Goal: Task Accomplishment & Management: Manage account settings

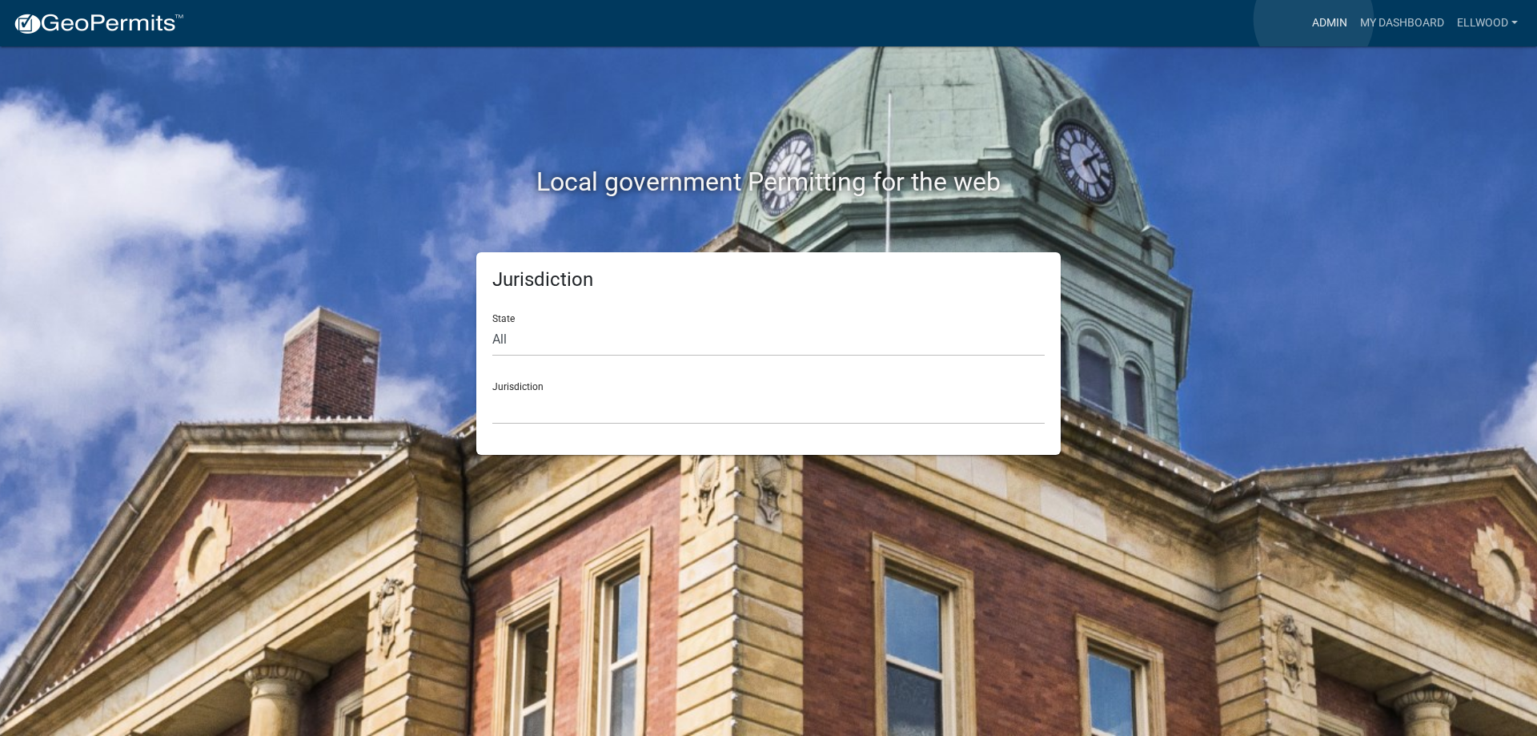
click at [1314, 19] on link "Admin" at bounding box center [1330, 23] width 48 height 30
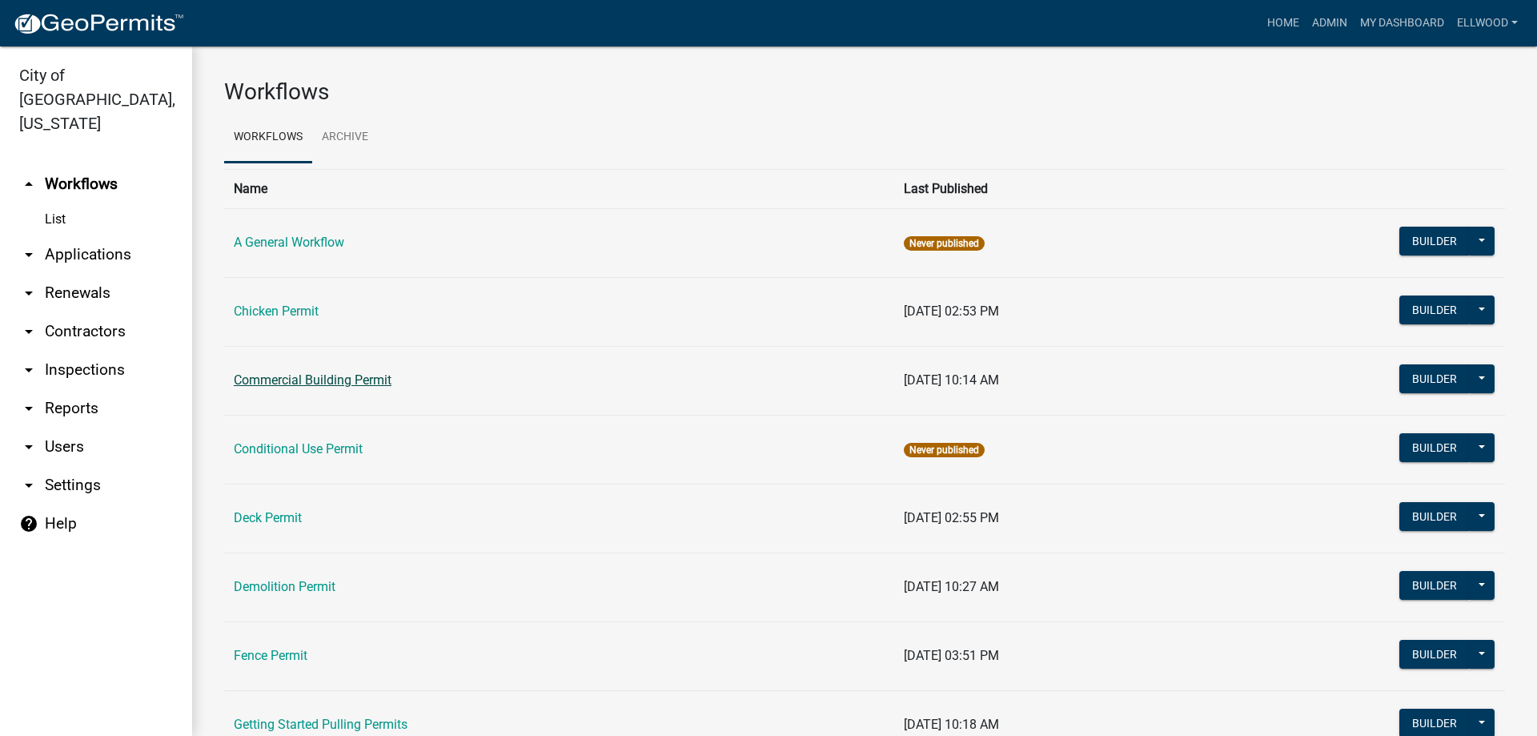
click at [331, 383] on link "Commercial Building Permit" at bounding box center [313, 379] width 158 height 15
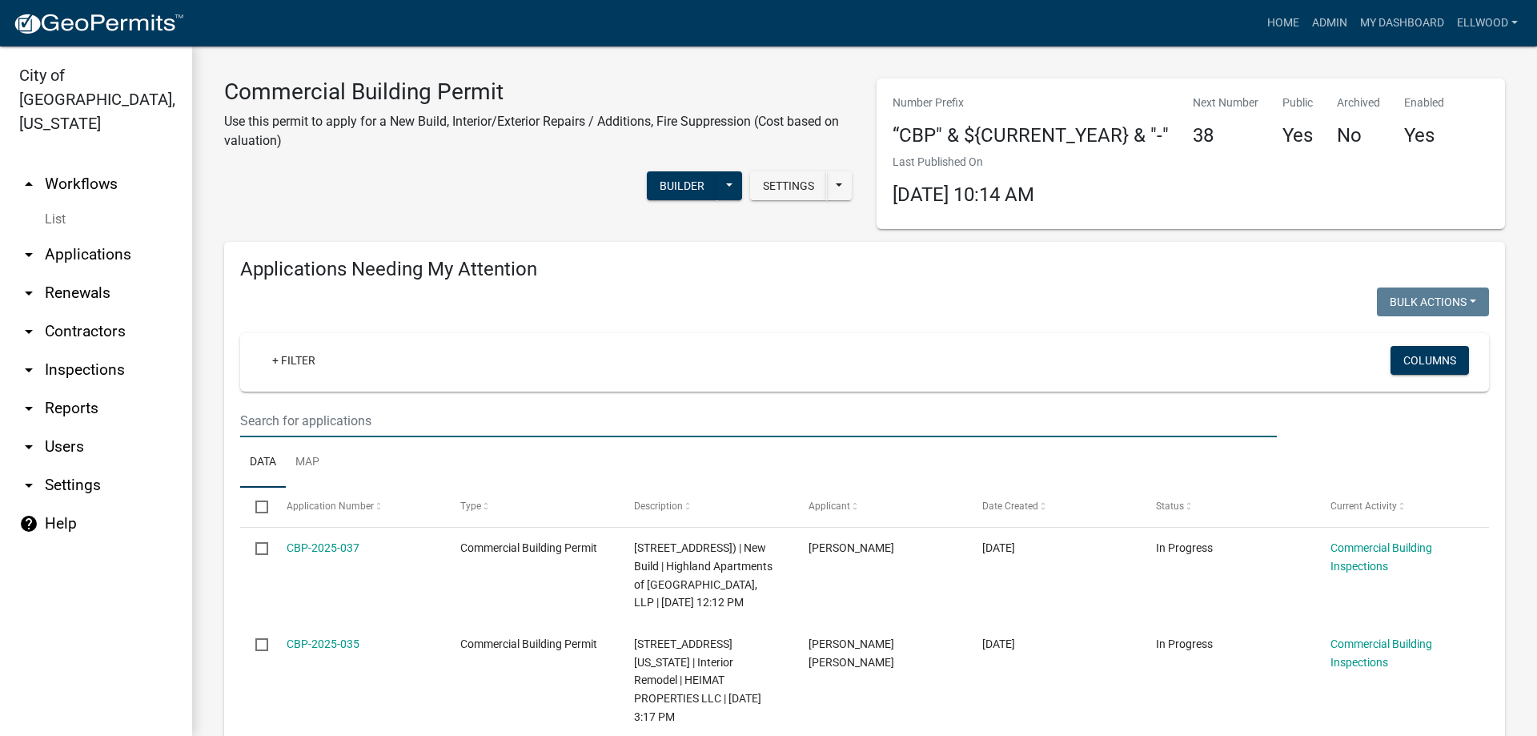
click at [303, 412] on input "text" at bounding box center [758, 420] width 1037 height 33
type input "1995"
click at [70, 235] on link "arrow_drop_down Applications" at bounding box center [96, 254] width 192 height 38
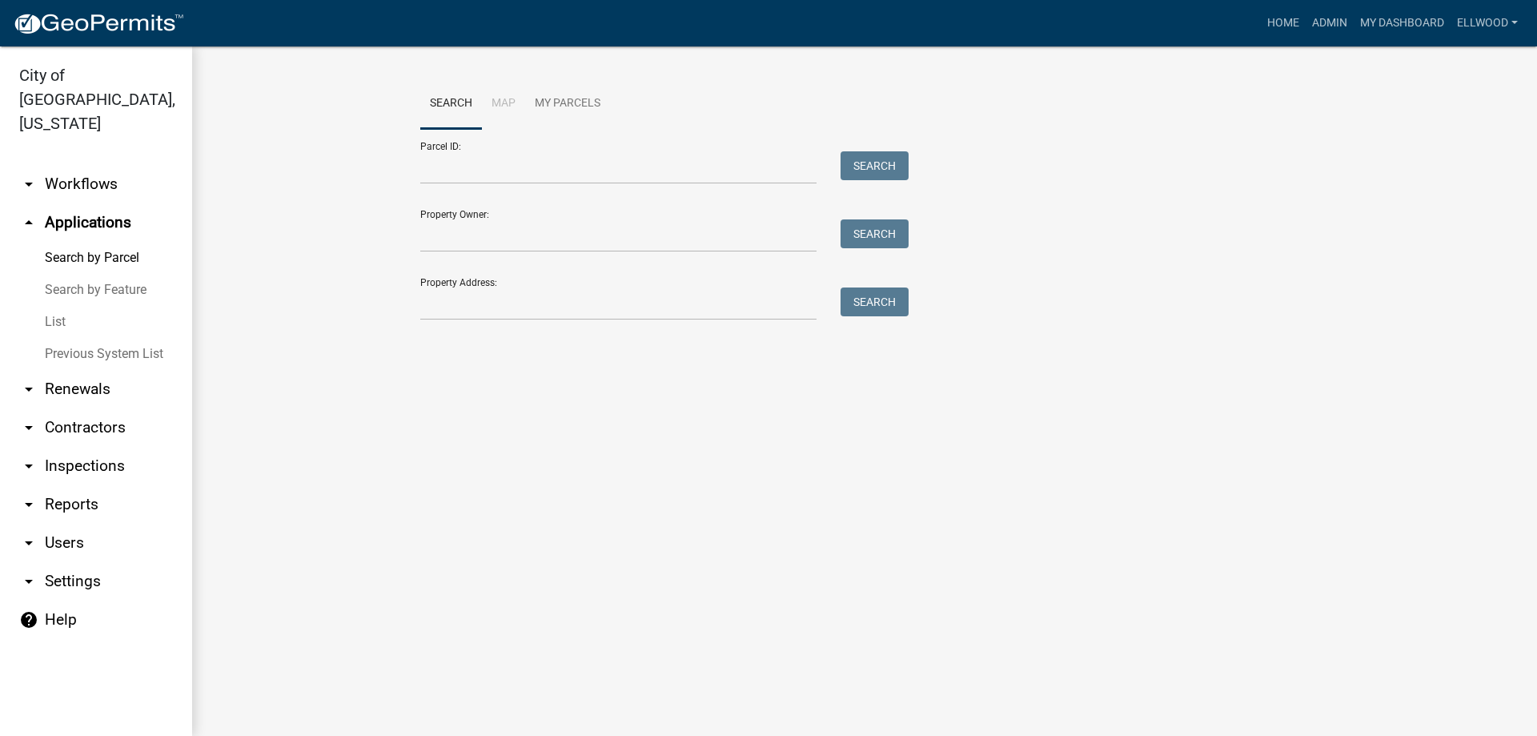
click at [61, 338] on link "Previous System List" at bounding box center [96, 354] width 192 height 32
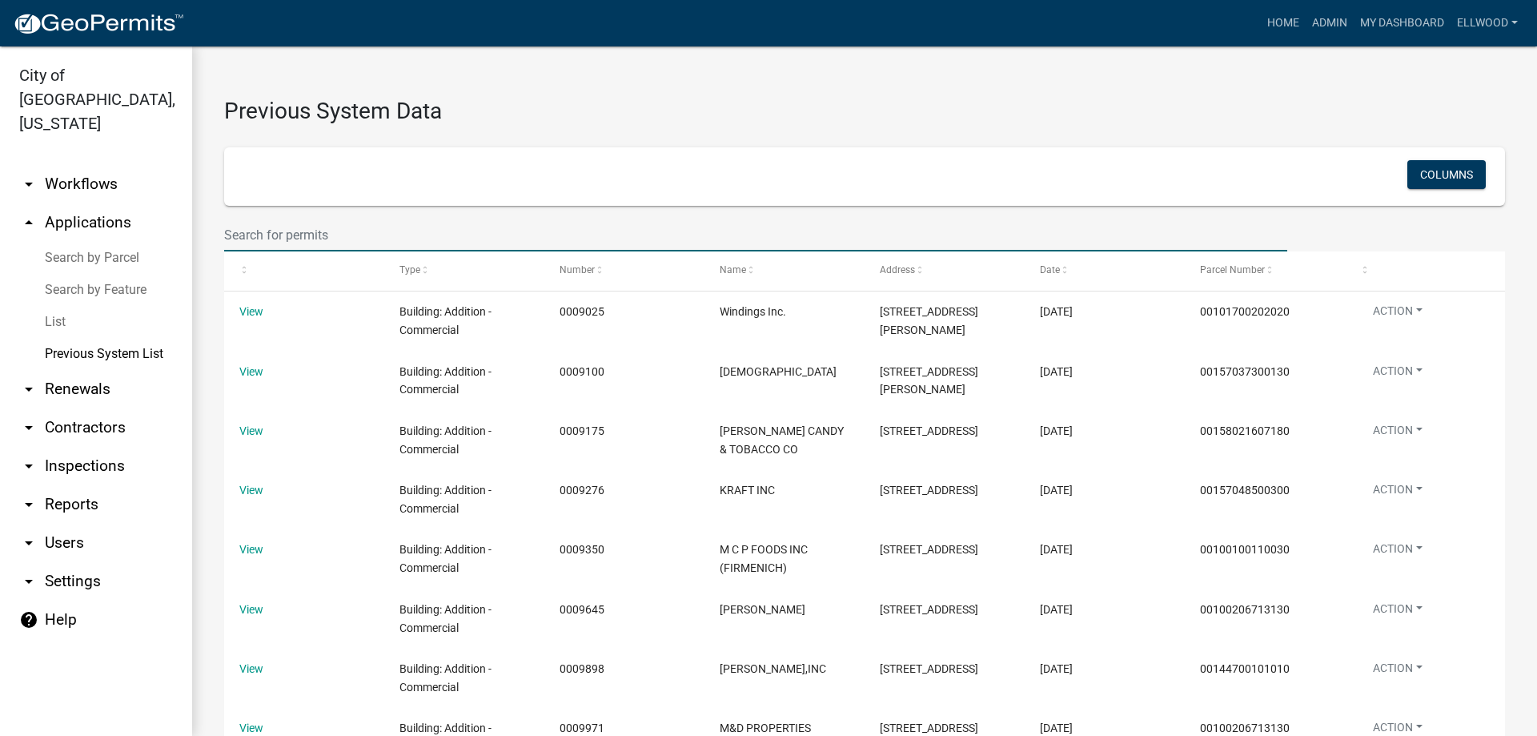
click at [278, 230] on input "text" at bounding box center [755, 235] width 1063 height 33
type input "1995"
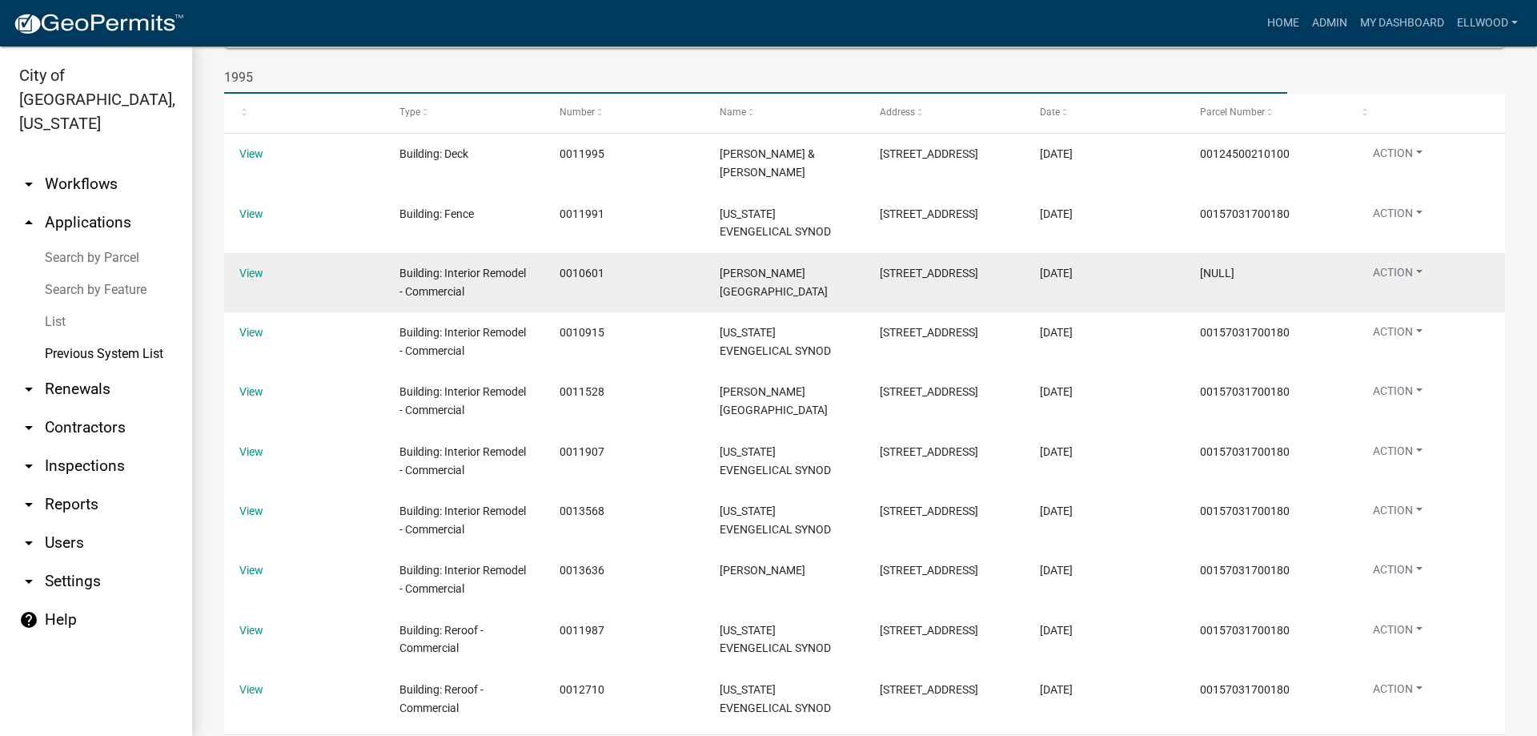
scroll to position [183, 0]
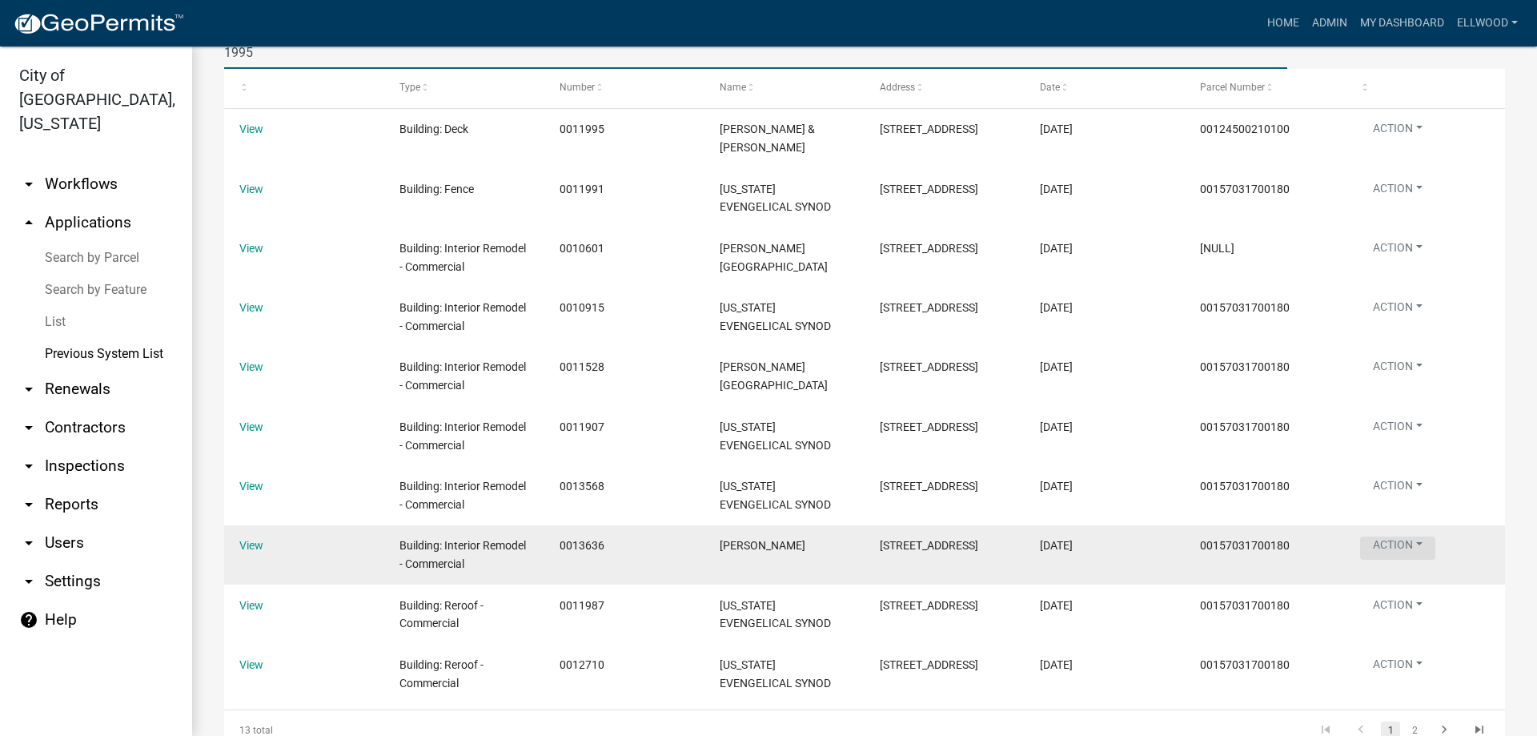
click at [1390, 560] on button "Action" at bounding box center [1397, 547] width 75 height 23
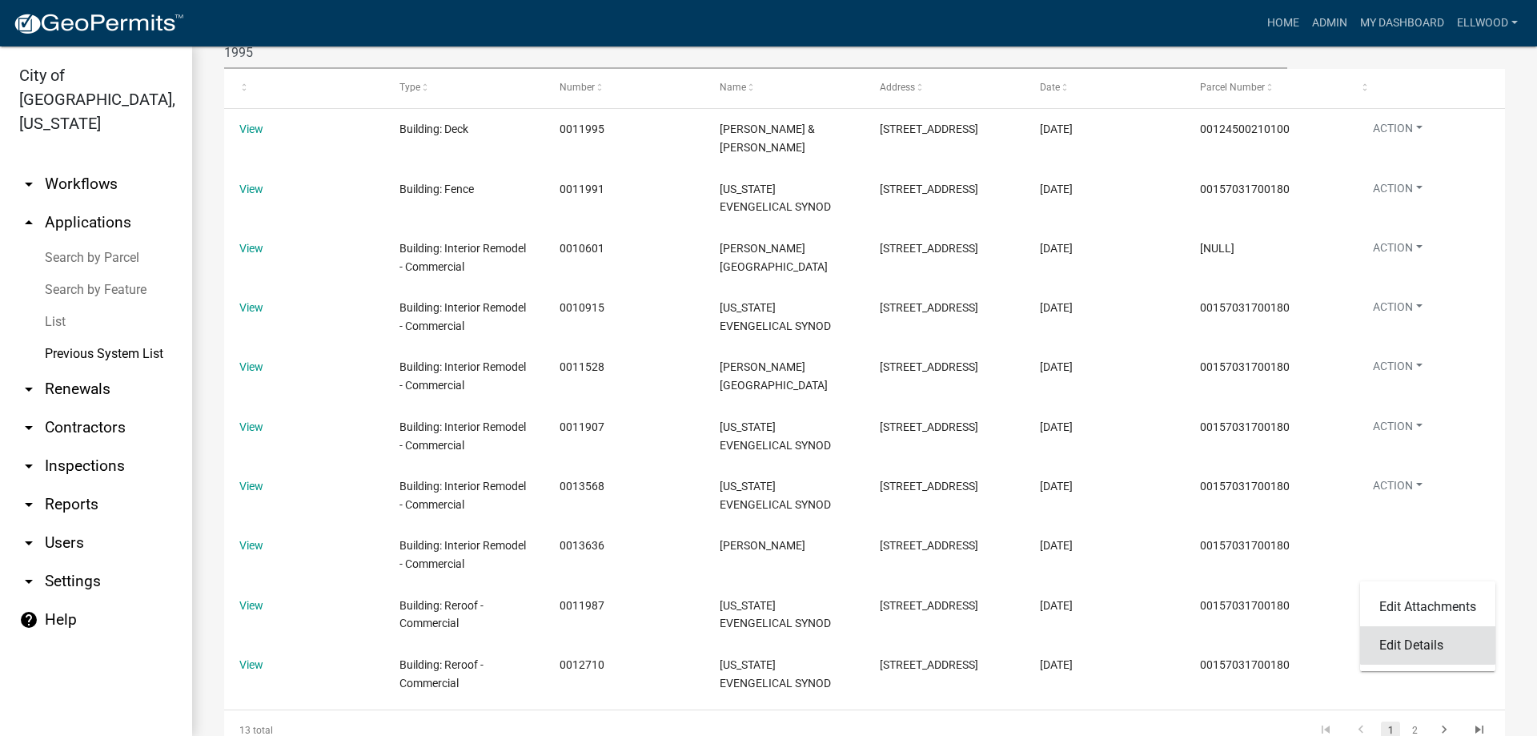
click at [1413, 640] on link "Edit Details" at bounding box center [1427, 645] width 135 height 38
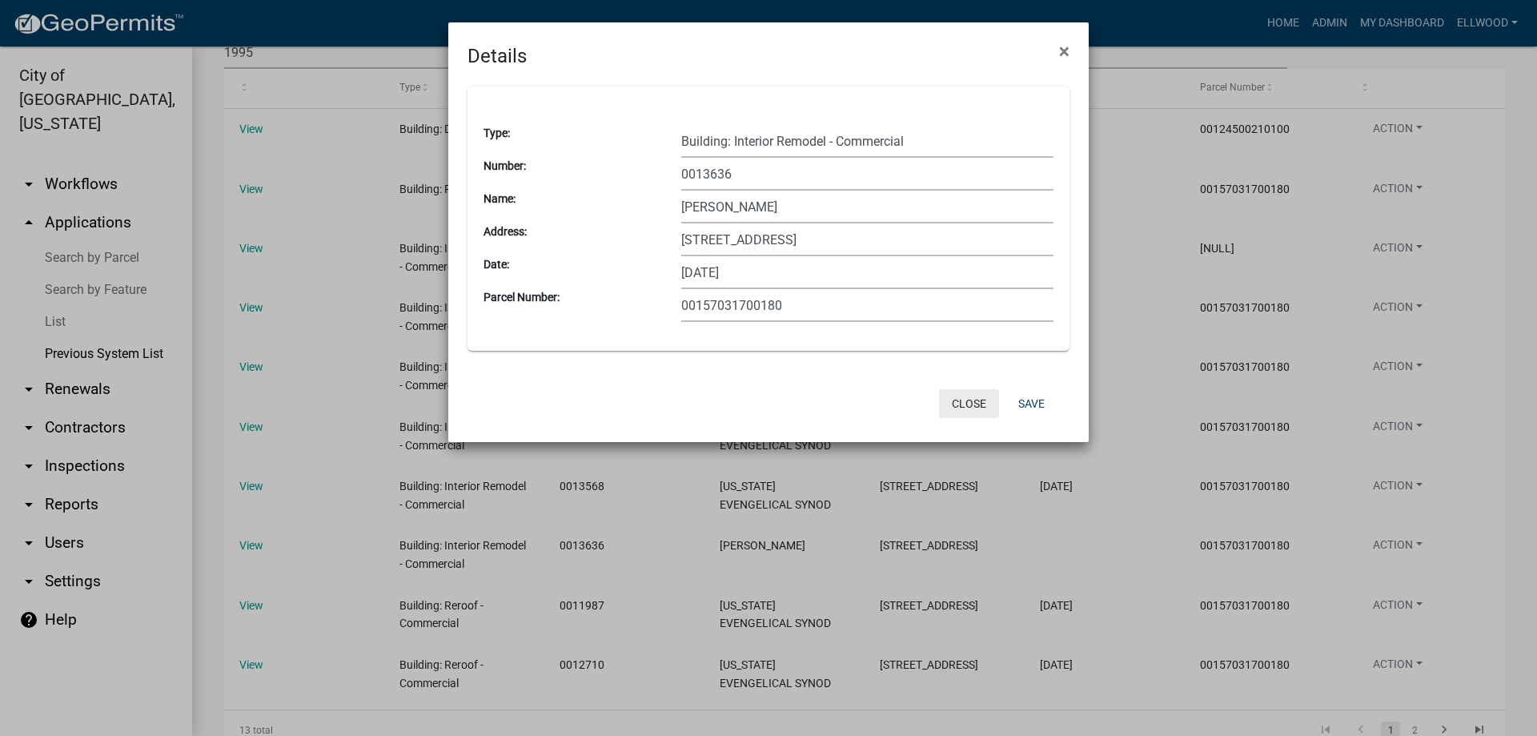
click at [975, 409] on button "Close" at bounding box center [969, 403] width 60 height 29
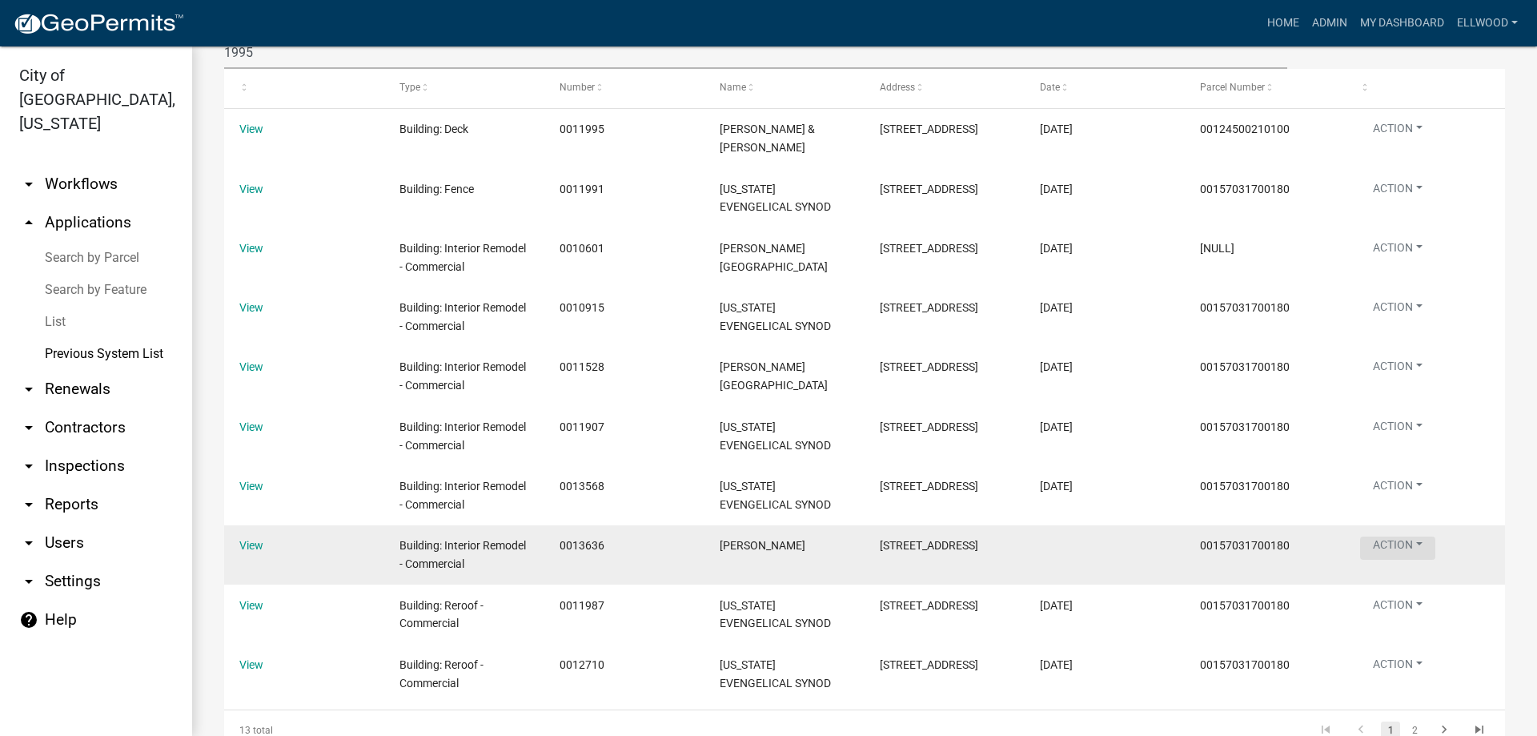
click at [1406, 560] on button "Action" at bounding box center [1397, 547] width 75 height 23
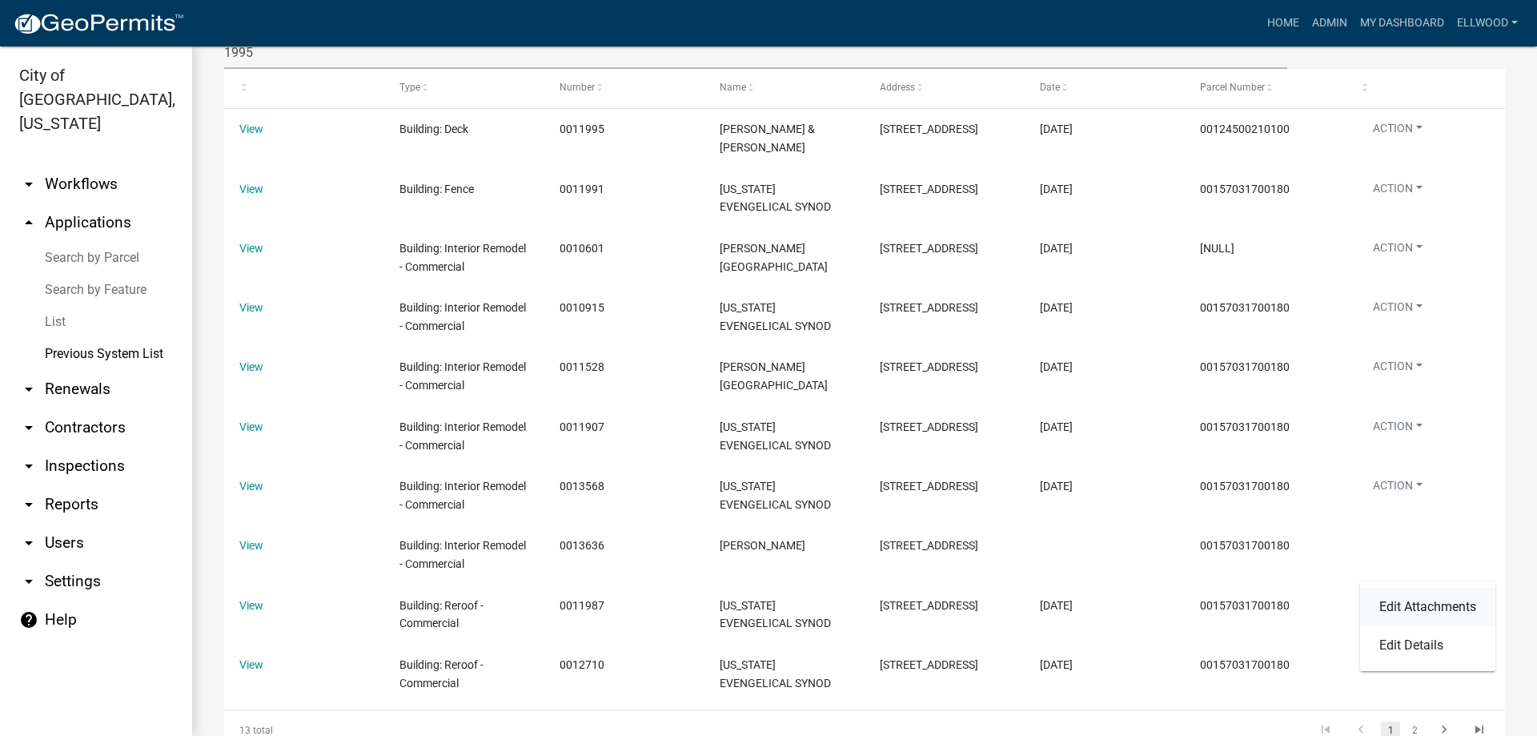
click at [1426, 612] on link "Edit Attachments" at bounding box center [1427, 607] width 135 height 38
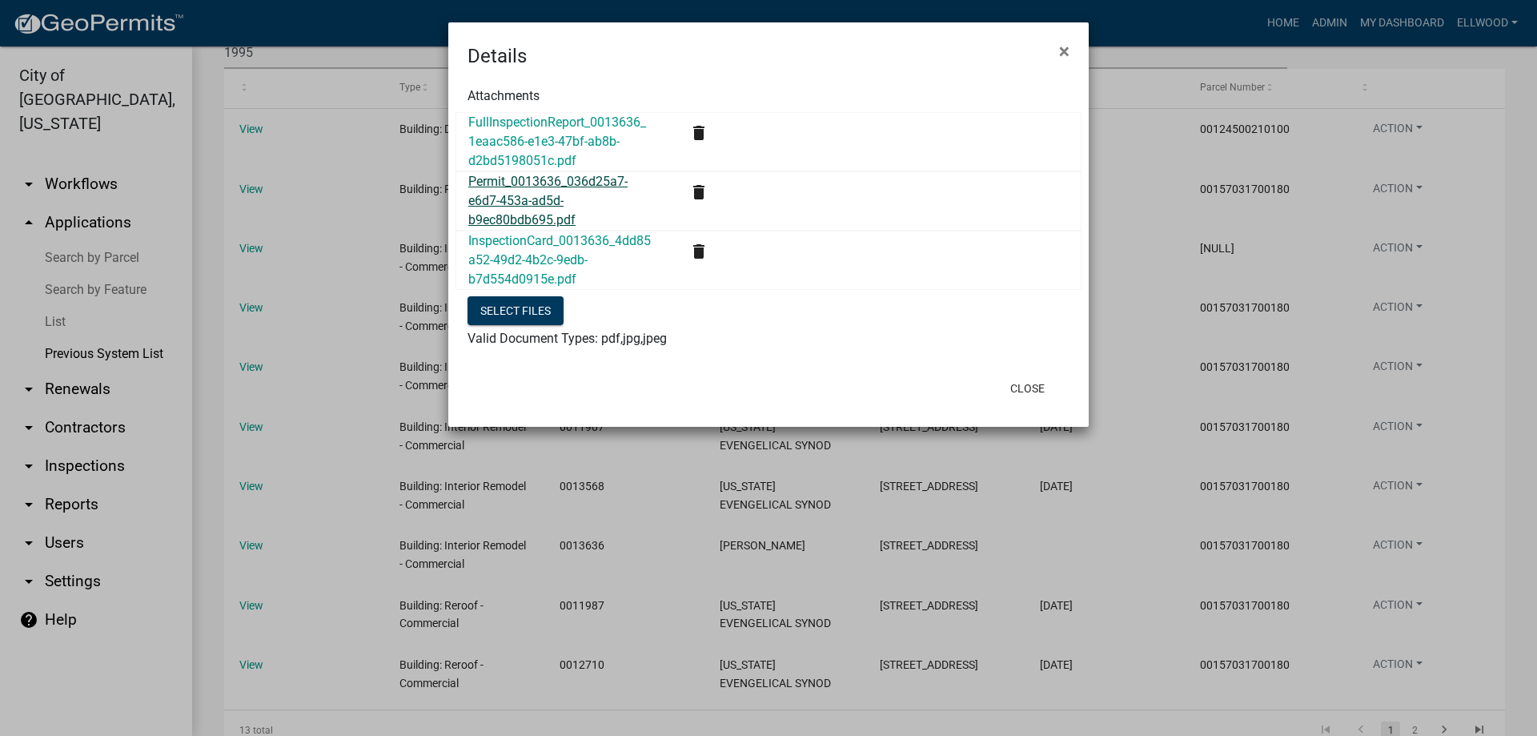
click at [532, 205] on link "Permit_0013636_036d25a7-e6d7-453a-ad5d-b9ec80bdb695.pdf" at bounding box center [547, 201] width 159 height 54
